Goal: Information Seeking & Learning: Learn about a topic

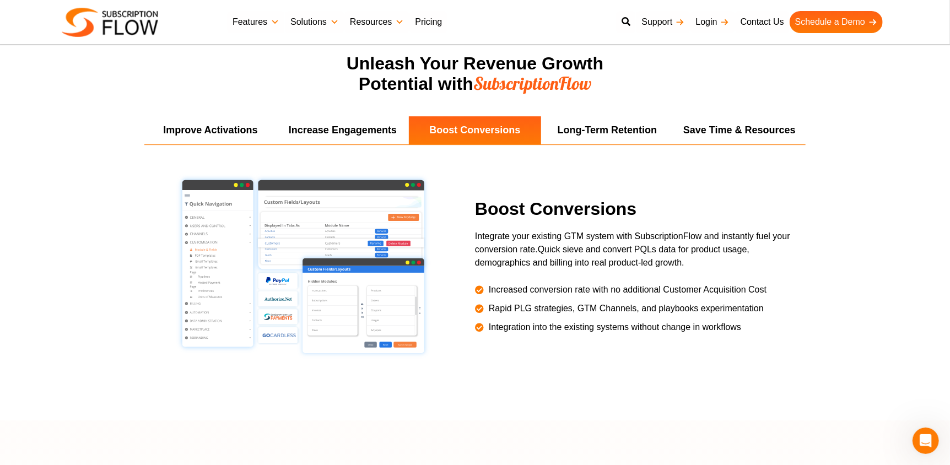
scroll to position [1985, 0]
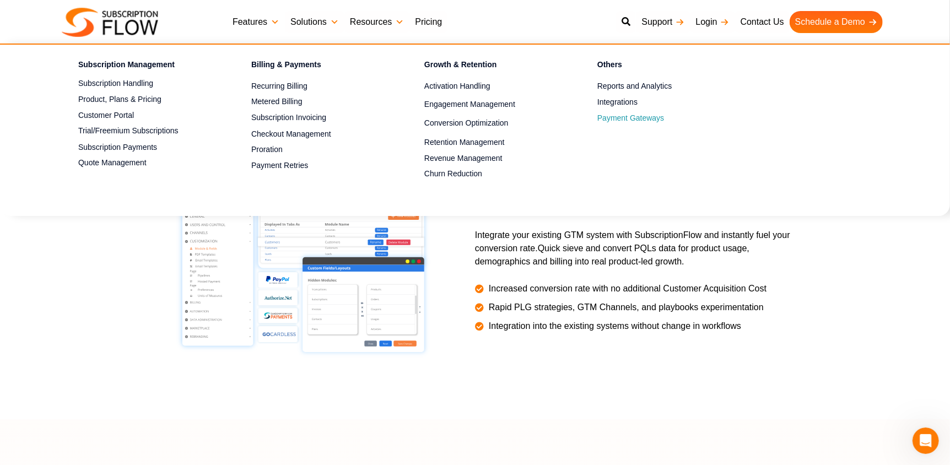
click at [638, 119] on span "Payment Gateways" at bounding box center [631, 118] width 67 height 12
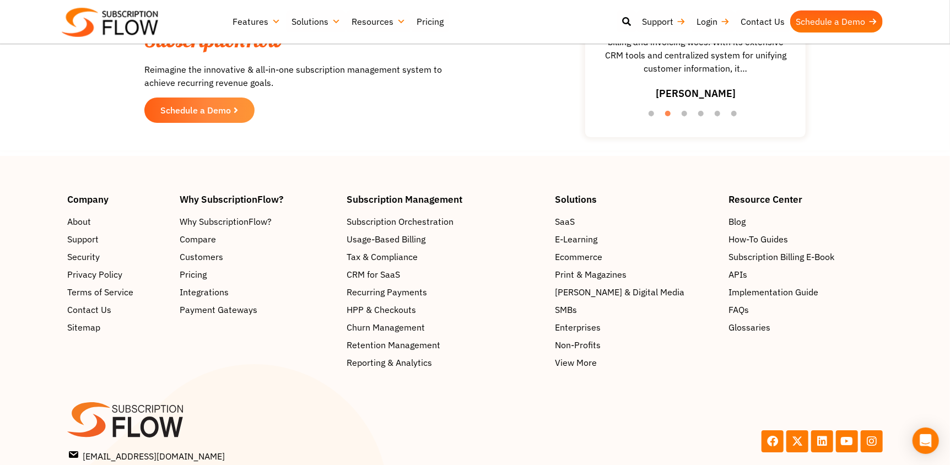
scroll to position [2254, 0]
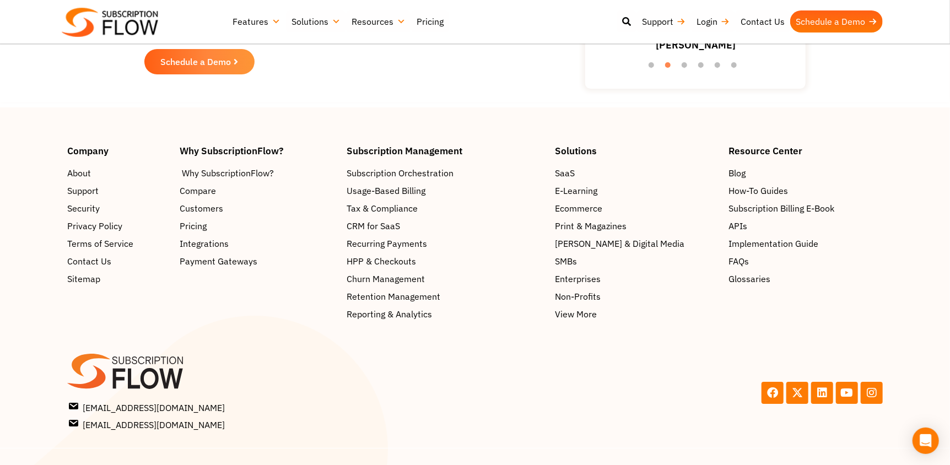
click at [268, 166] on span "Why SubscriptionFlow?" at bounding box center [228, 172] width 92 height 13
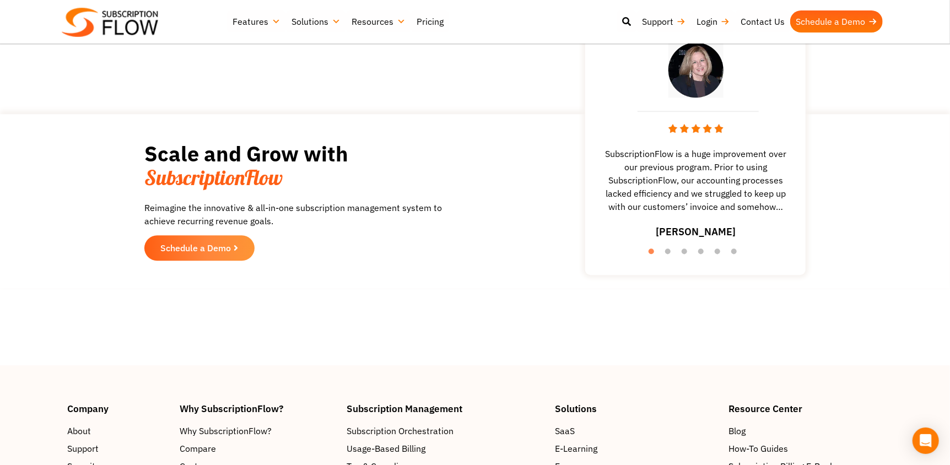
scroll to position [1930, 0]
